Goal: Information Seeking & Learning: Learn about a topic

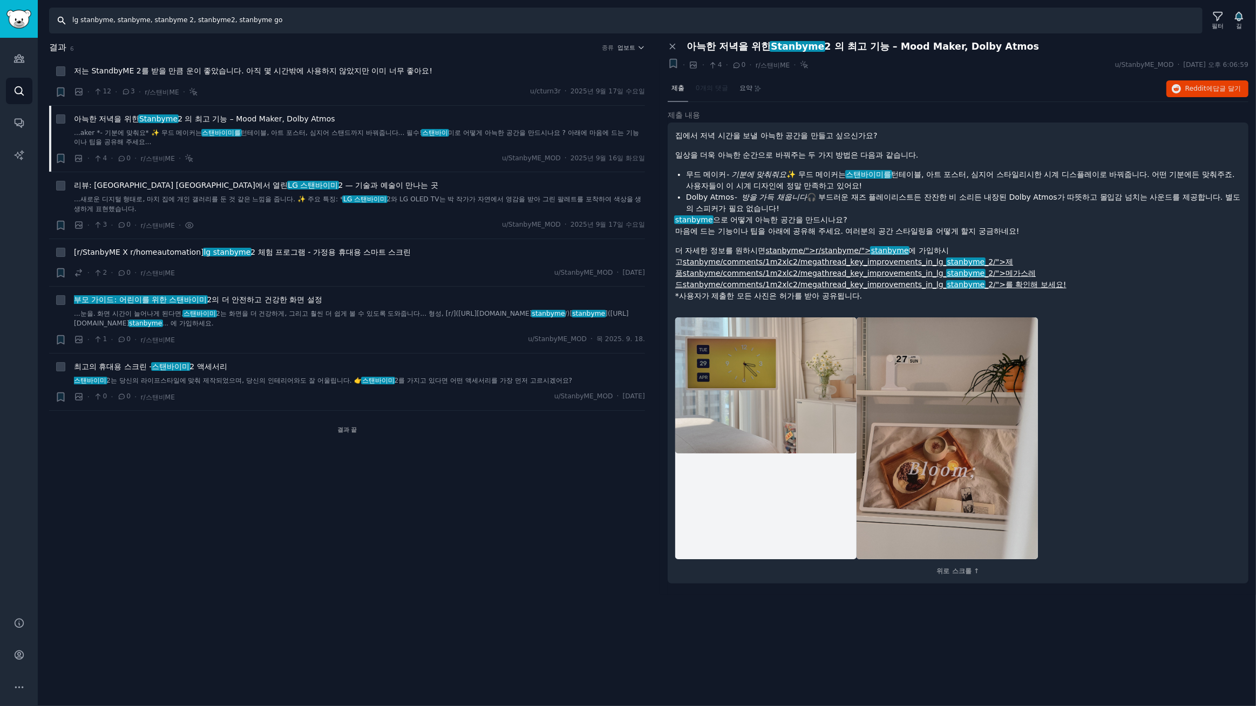
click at [311, 21] on input "lg stanbyme, stanbyme, stanbyme 2, stanbyme2, stanbyme go" at bounding box center [625, 21] width 1153 height 26
click at [1217, 21] on icon at bounding box center [1218, 16] width 9 height 9
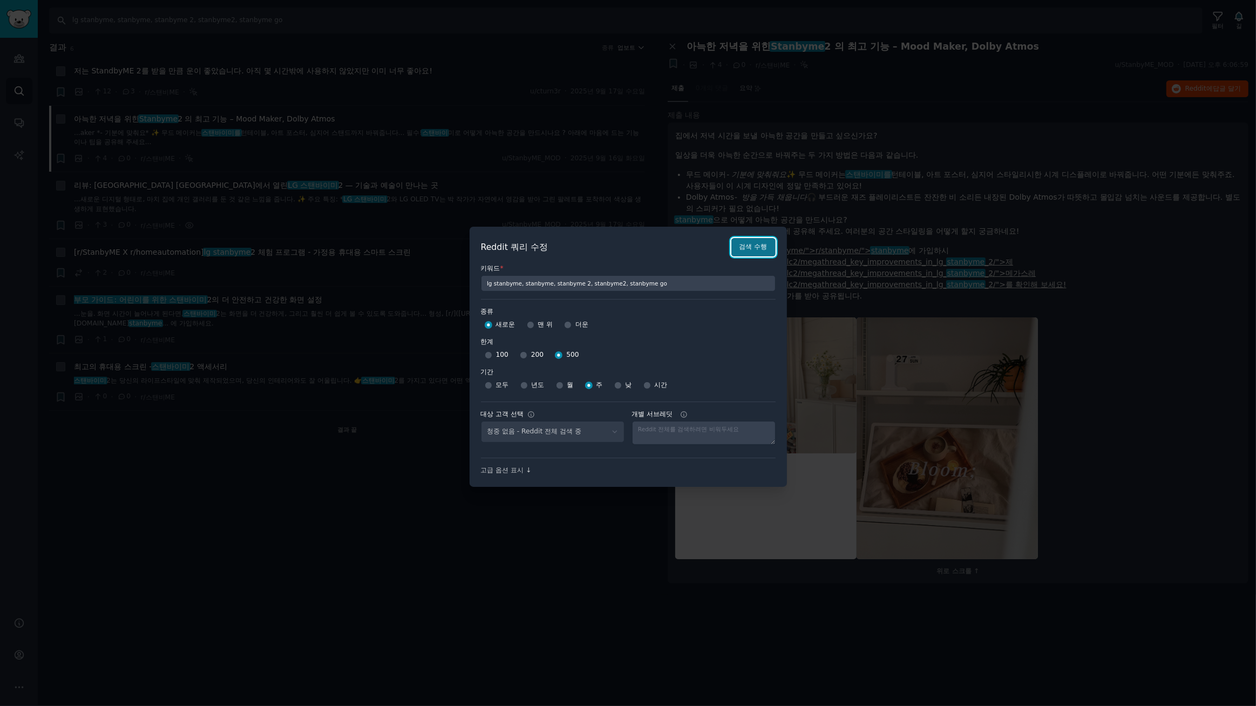
click at [757, 248] on font "검색 수행" at bounding box center [753, 247] width 28 height 8
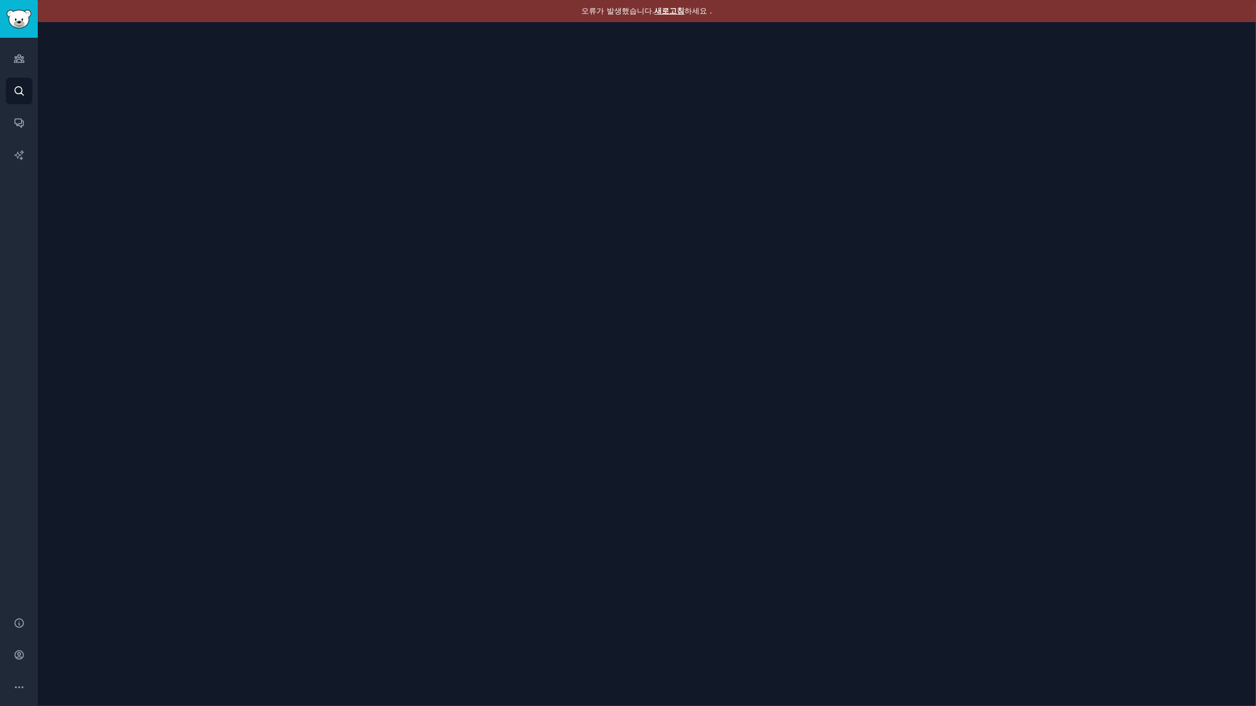
click at [667, 8] on font "새로고침" at bounding box center [670, 10] width 30 height 9
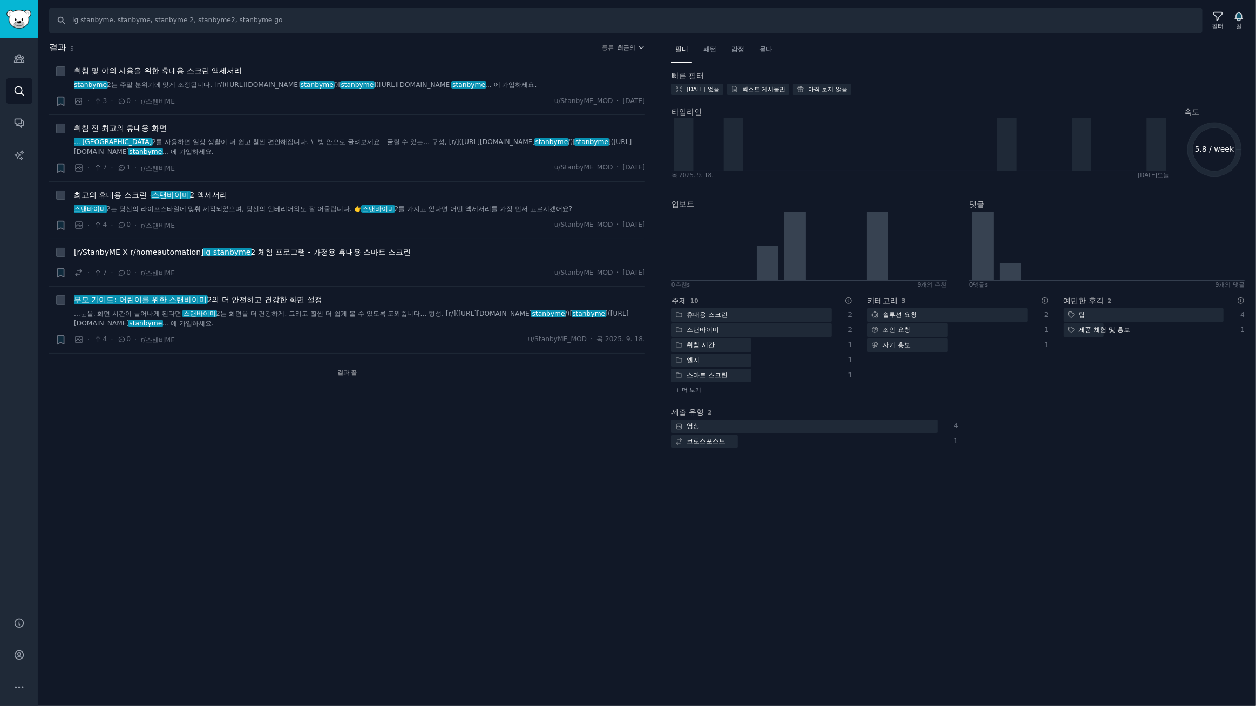
click at [234, 432] on div "결과 5 종류 최근의 + 취침 및 야외 사용을 위한 휴대용 스크린 액세서리 stanbyme 2는 주말 분위기에 맞게 조정됩니다. [r/](ht…" at bounding box center [354, 251] width 611 height 420
click at [251, 497] on div "찾다 lg stanbyme, stanbyme, stanbyme 2, stanbyme2, stanbyme go 필터 길 결과 5 종류 최근의 +…" at bounding box center [647, 353] width 1218 height 706
click at [228, 410] on div "결과 5 종류 최근의 + 취침 및 야외 사용을 위한 휴대용 스크린 액세서리 stanbyme 2는 주말 분위기에 맞게 조정됩니다. [r/](ht…" at bounding box center [354, 251] width 611 height 420
click at [211, 193] on font "2 액세서리" at bounding box center [207, 195] width 37 height 9
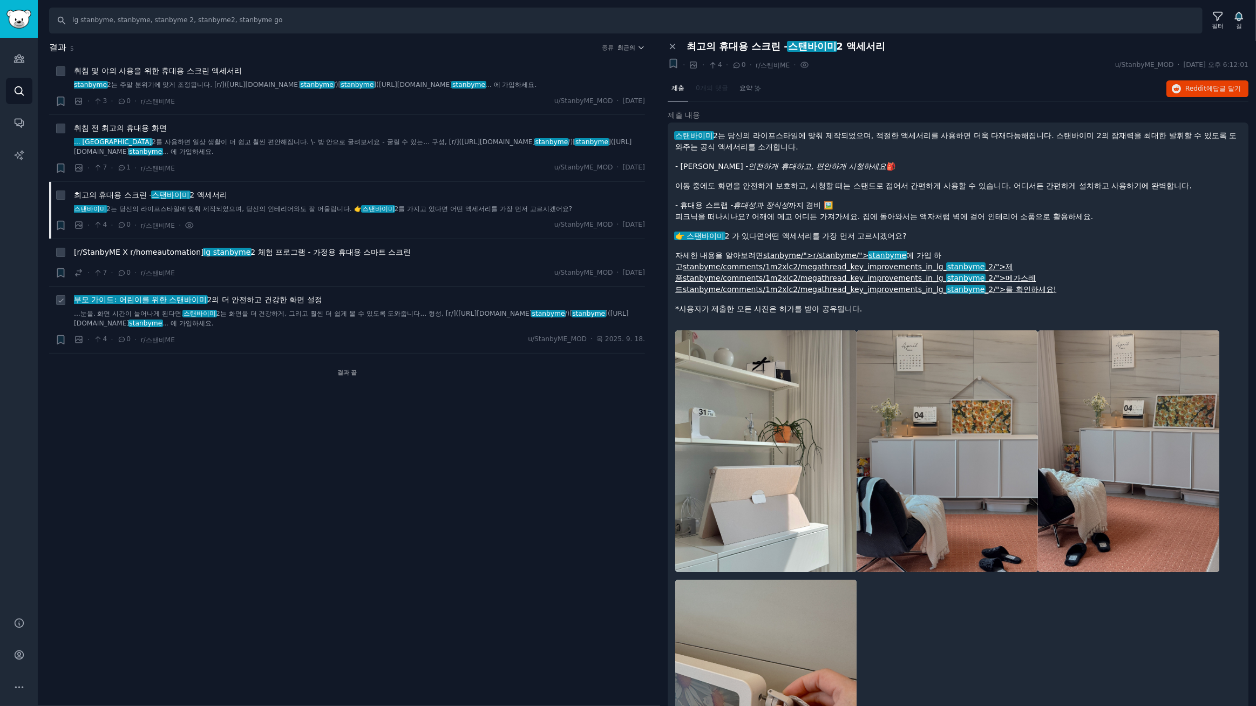
click at [253, 296] on font "의 더 안전하고 건강한 화면 설정" at bounding box center [267, 299] width 110 height 9
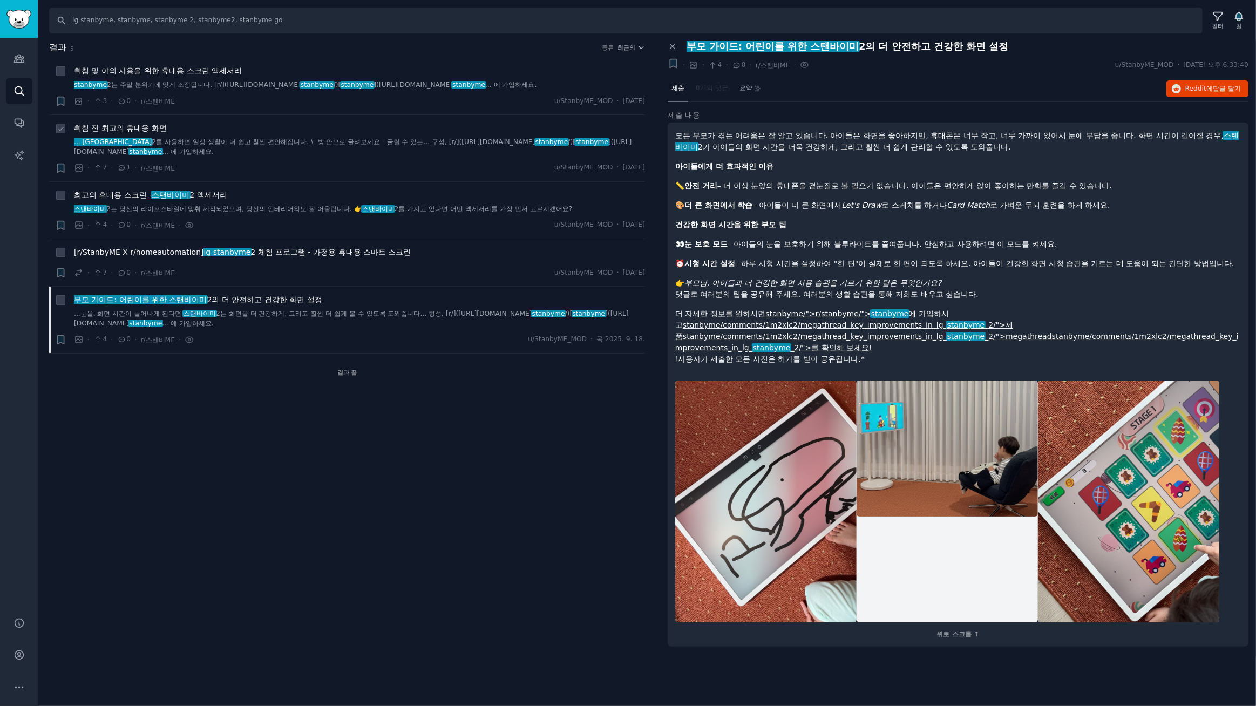
click at [149, 128] on font "취침 전 최고의 휴대용 화면" at bounding box center [120, 128] width 93 height 9
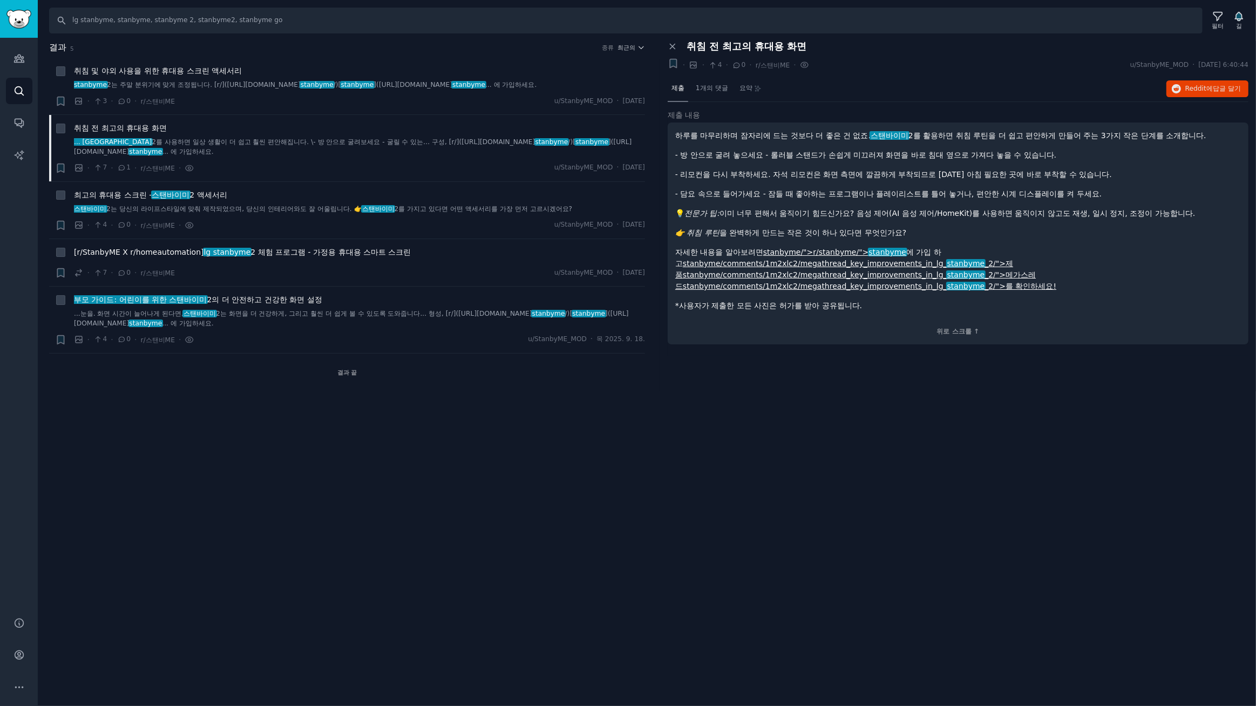
click at [597, 516] on div "찾다 lg stanbyme, stanbyme, stanbyme 2, stanbyme2, stanbyme go 필터 길 결과 5 종류 최근의 +…" at bounding box center [647, 353] width 1218 height 706
click at [882, 429] on div "찾다 lg stanbyme, stanbyme, stanbyme 2, stanbyme2, stanbyme go 필터 길 결과 5 종류 최근의 +…" at bounding box center [647, 353] width 1218 height 706
drag, startPoint x: 1017, startPoint y: 52, endPoint x: 1112, endPoint y: 1, distance: 108.2
click at [1019, 52] on div "패널 닫기 취침 전 최고의 휴대용 화면 + · · 4 · 0 · r/스탠비ME · u/StanbyME_MOD · 2025. 9. 23. 화 6…" at bounding box center [958, 57] width 581 height 32
